Goal: Task Accomplishment & Management: Manage account settings

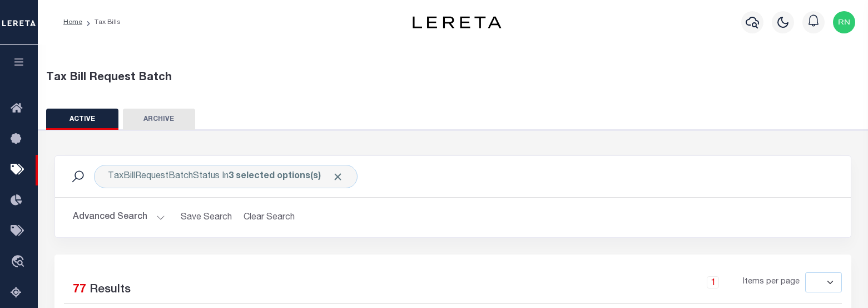
select select
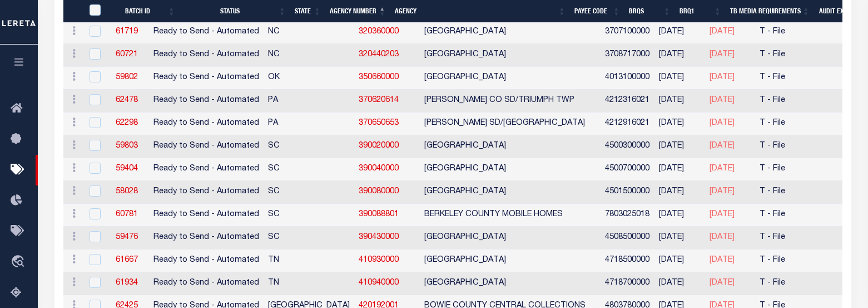
scroll to position [1147, 0]
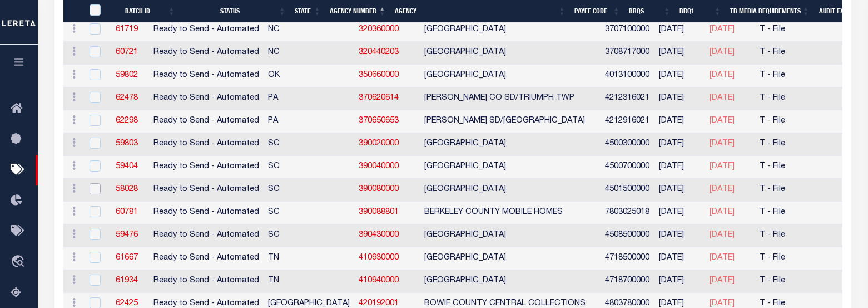
click at [91, 191] on input "checkbox" at bounding box center [95, 188] width 11 height 11
checkbox input "true"
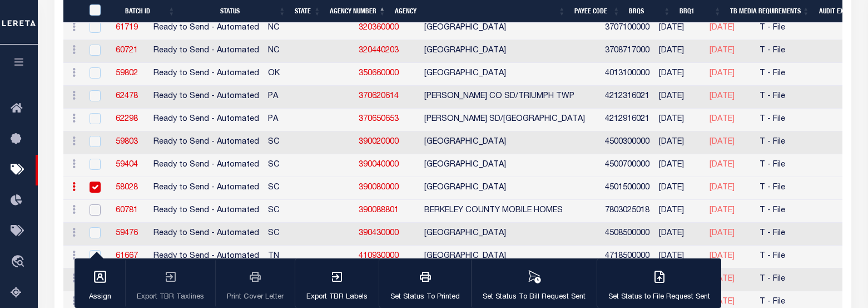
click at [95, 209] on input "checkbox" at bounding box center [95, 209] width 11 height 11
checkbox input "true"
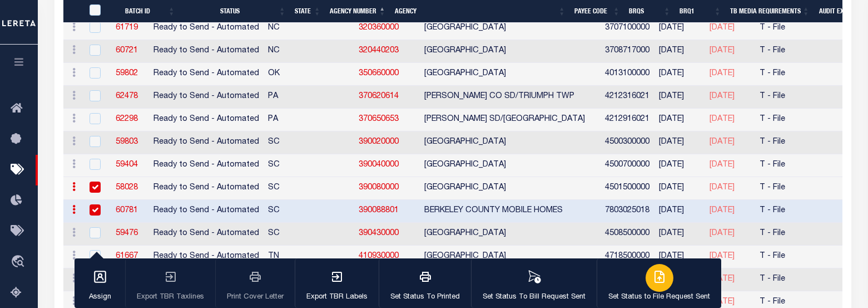
click at [638, 282] on button "Set Status to File Request Sent" at bounding box center [659, 283] width 125 height 50
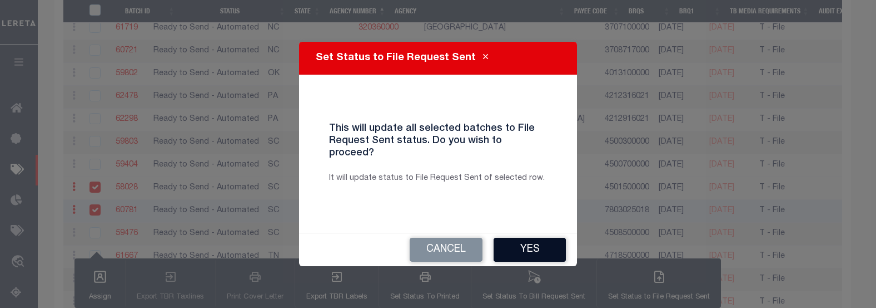
click at [519, 242] on button "Yes" at bounding box center [530, 249] width 72 height 24
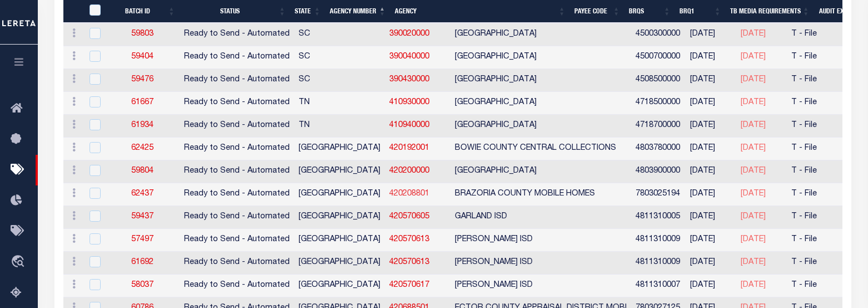
scroll to position [1279, 0]
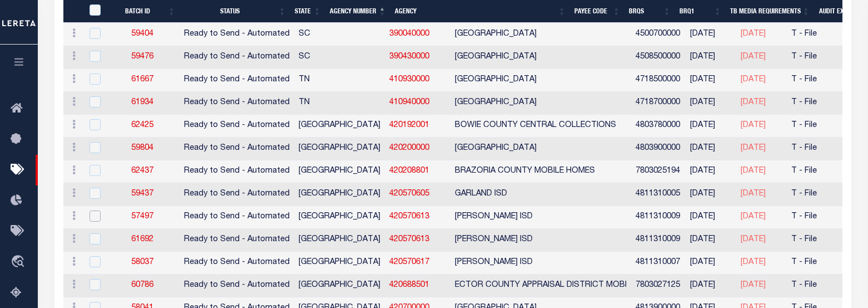
click at [92, 216] on input "checkbox" at bounding box center [95, 215] width 11 height 11
checkbox input "true"
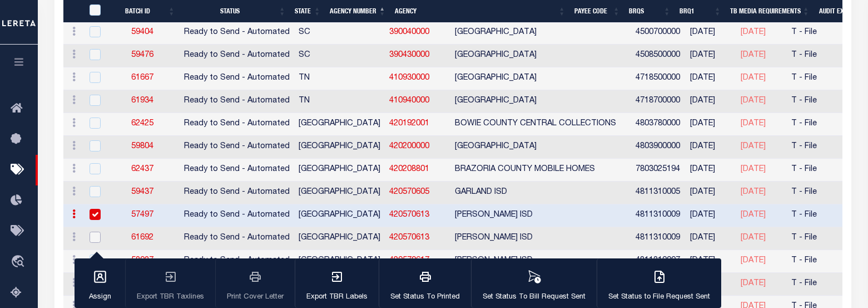
click at [90, 238] on input "checkbox" at bounding box center [95, 236] width 11 height 11
checkbox input "true"
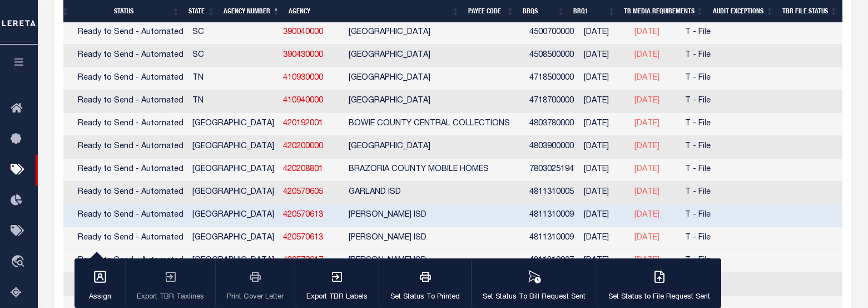
scroll to position [0, 0]
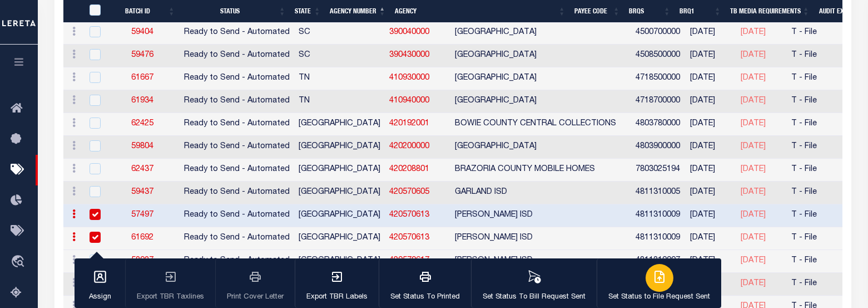
click at [653, 276] on icon "button" at bounding box center [659, 276] width 13 height 13
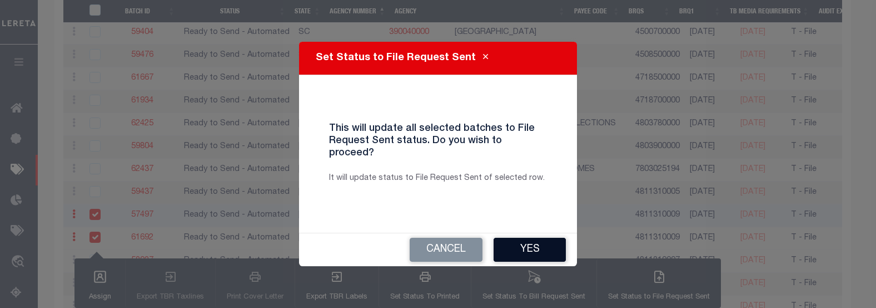
click at [533, 240] on button "Yes" at bounding box center [530, 249] width 72 height 24
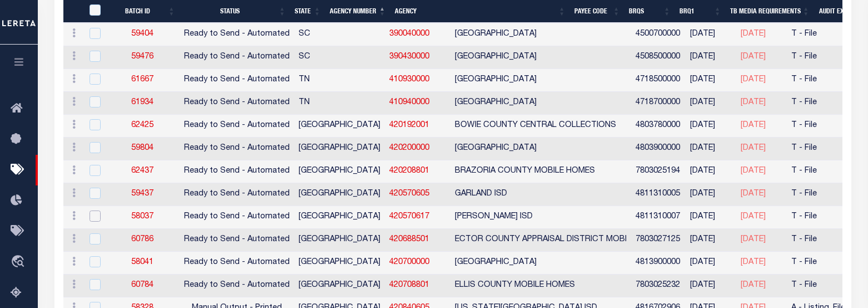
click at [95, 216] on input "checkbox" at bounding box center [95, 215] width 11 height 11
checkbox input "true"
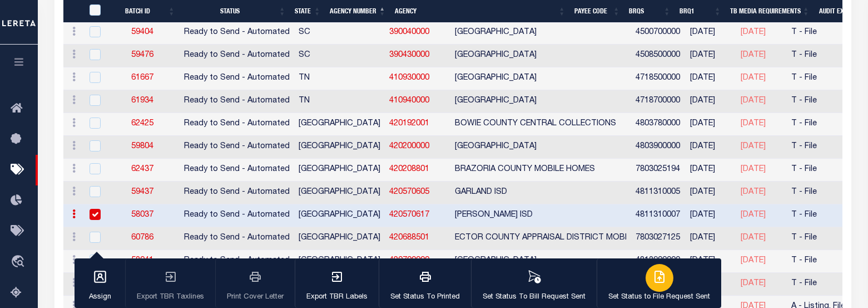
click at [662, 275] on div "button" at bounding box center [660, 278] width 28 height 28
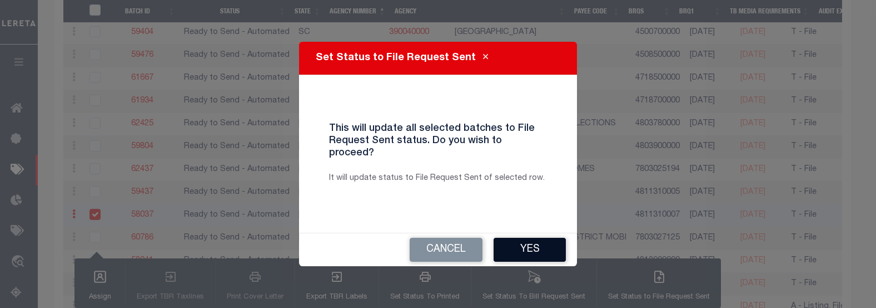
click at [511, 242] on button "Yes" at bounding box center [530, 249] width 72 height 24
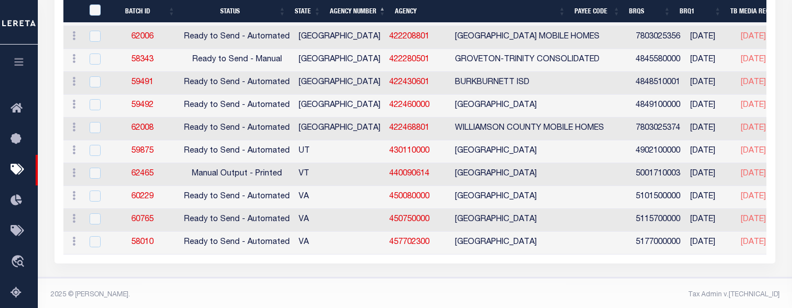
scroll to position [1768, 0]
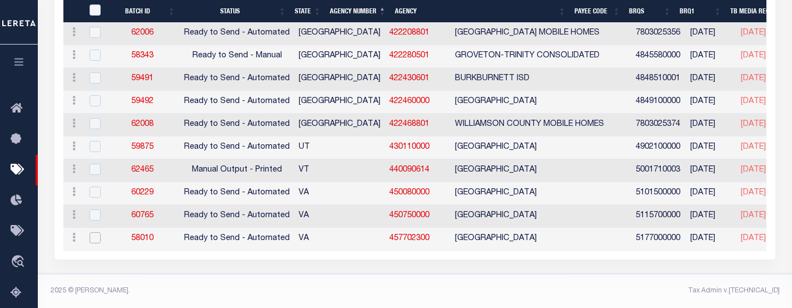
click at [96, 232] on input "checkbox" at bounding box center [95, 237] width 11 height 11
checkbox input "true"
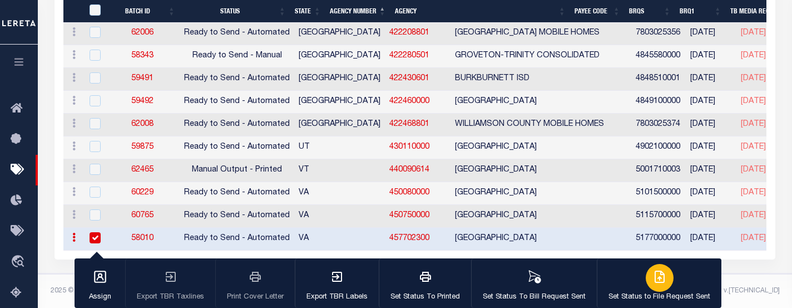
scroll to position [1743, 0]
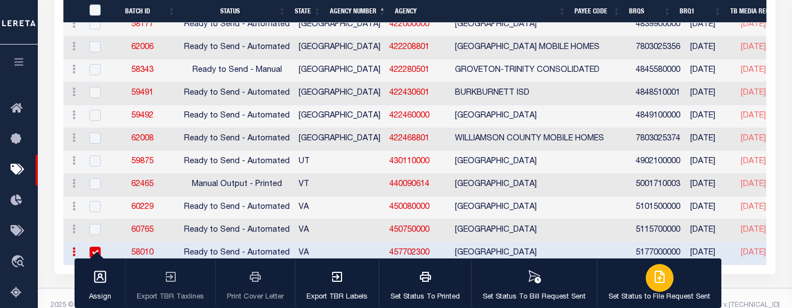
click at [646, 273] on div "button" at bounding box center [660, 278] width 28 height 28
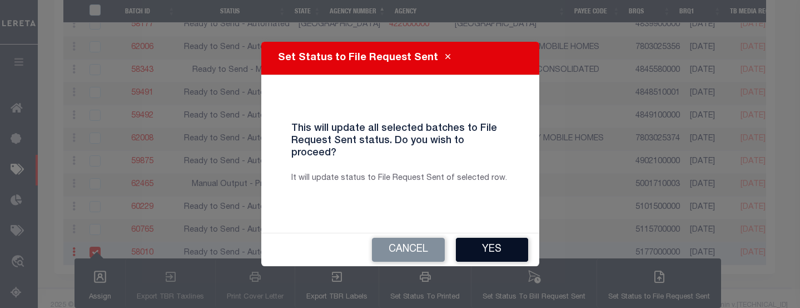
click at [473, 244] on button "Yes" at bounding box center [492, 249] width 72 height 24
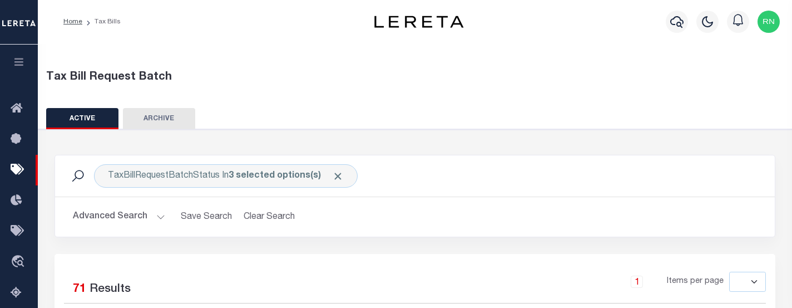
scroll to position [0, 0]
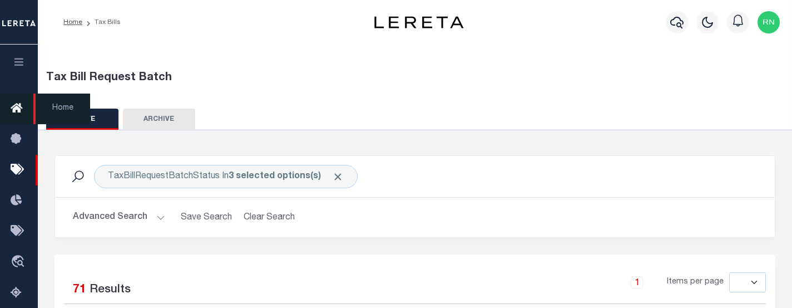
click at [12, 106] on icon at bounding box center [20, 109] width 18 height 14
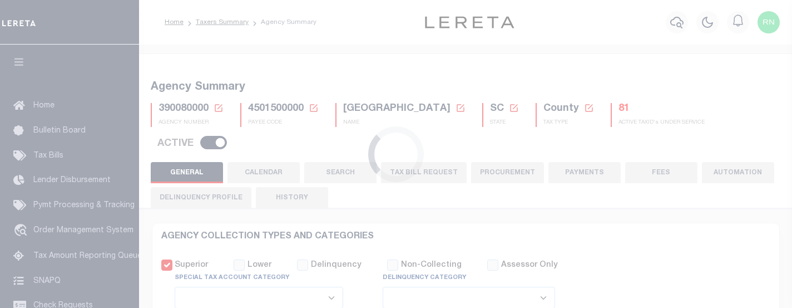
select select
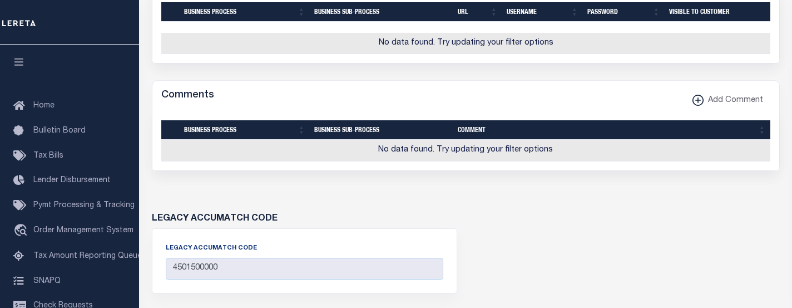
scroll to position [1041, 0]
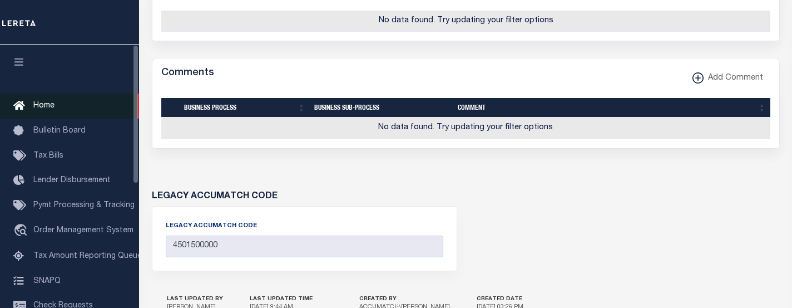
click at [51, 107] on span "Home" at bounding box center [43, 106] width 21 height 8
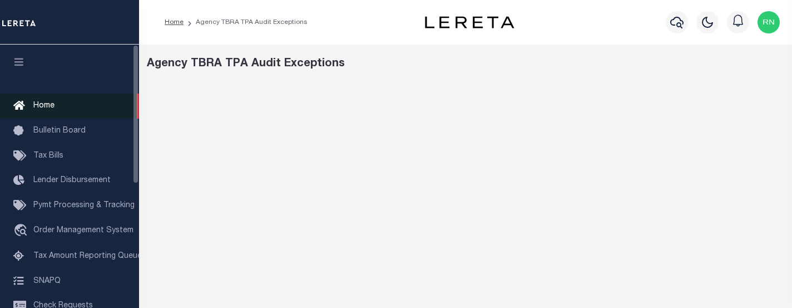
click at [53, 110] on span "Home" at bounding box center [43, 106] width 21 height 8
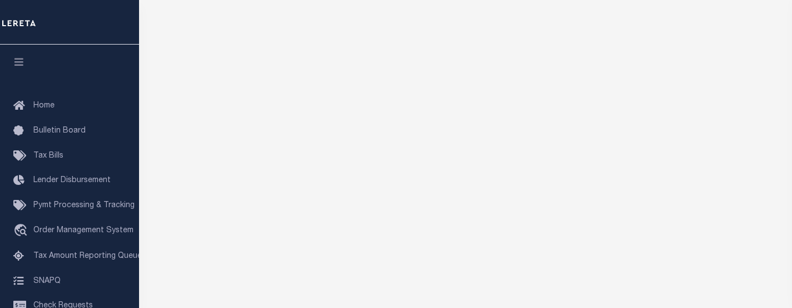
scroll to position [127, 0]
